Goal: Information Seeking & Learning: Learn about a topic

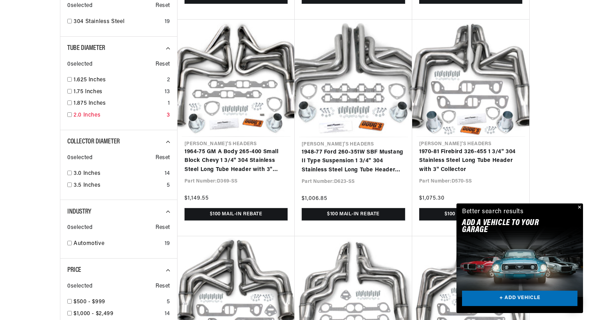
scroll to position [0, 260]
click at [70, 112] on input "checkbox" at bounding box center [69, 114] width 5 height 5
checkbox input "true"
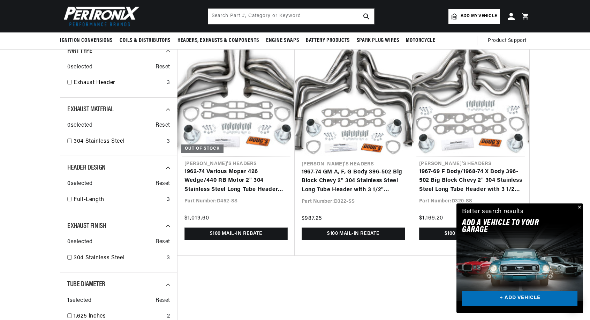
scroll to position [0, 260]
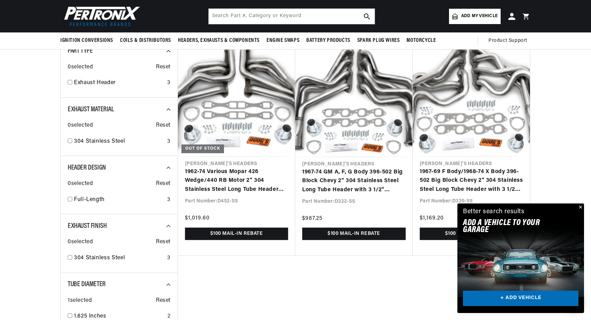
click at [580, 209] on div "Close dialog FIND THE RIGHT PARTS Take our quick quiz using the button below, a…" at bounding box center [295, 160] width 591 height 320
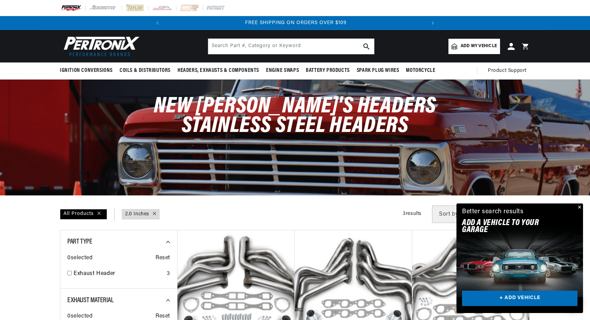
scroll to position [0, 0]
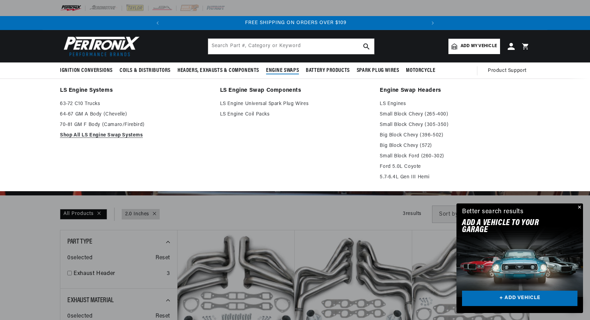
click at [280, 68] on span "Engine Swaps" at bounding box center [282, 70] width 33 height 7
click at [405, 136] on link "Big Block Chevy (396-502)" at bounding box center [455, 135] width 150 height 8
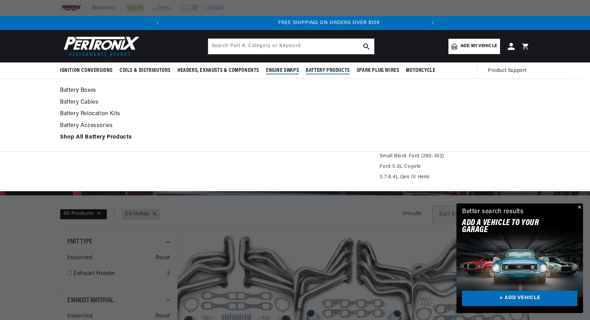
scroll to position [0, 260]
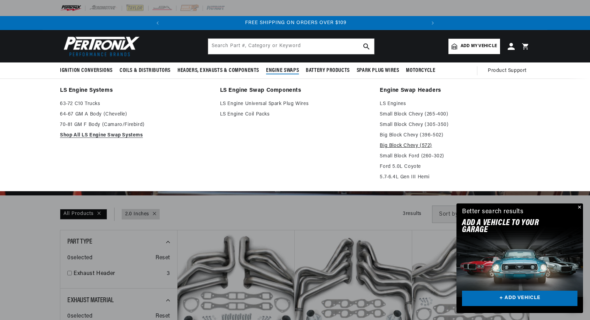
click at [403, 146] on link "Big Block Chevy (572)" at bounding box center [455, 146] width 150 height 8
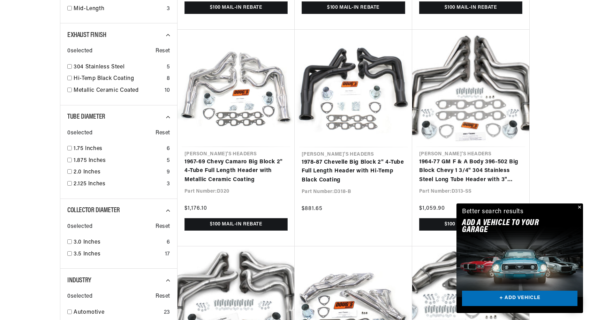
scroll to position [419, 0]
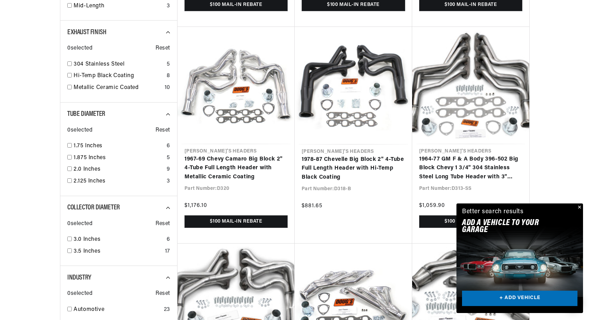
click at [579, 208] on button "Close" at bounding box center [579, 207] width 8 height 8
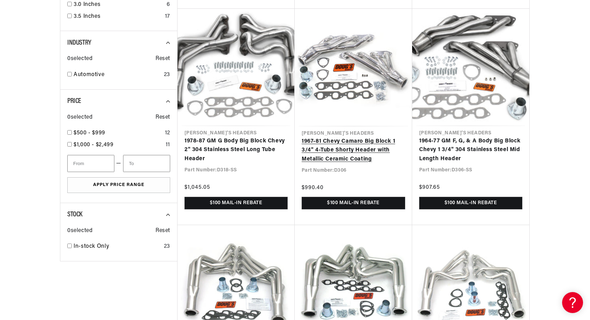
scroll to position [0, 0]
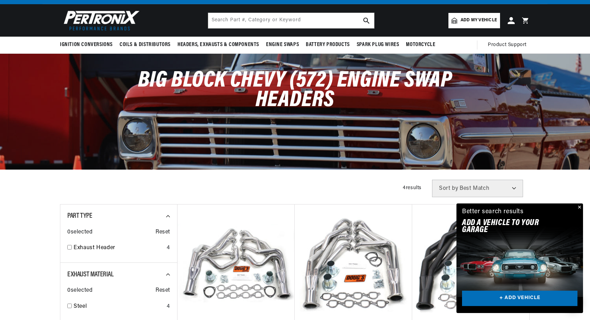
scroll to position [0, 260]
click at [579, 207] on button "Close" at bounding box center [579, 207] width 8 height 8
